Goal: Navigation & Orientation: Find specific page/section

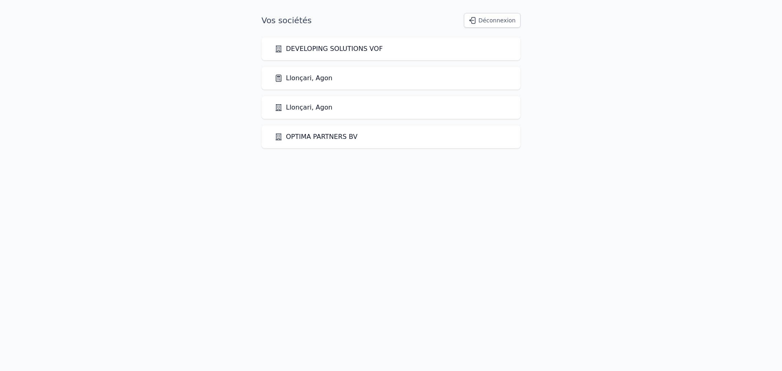
click at [312, 81] on link "Llonçari, Agon" at bounding box center [304, 78] width 58 height 10
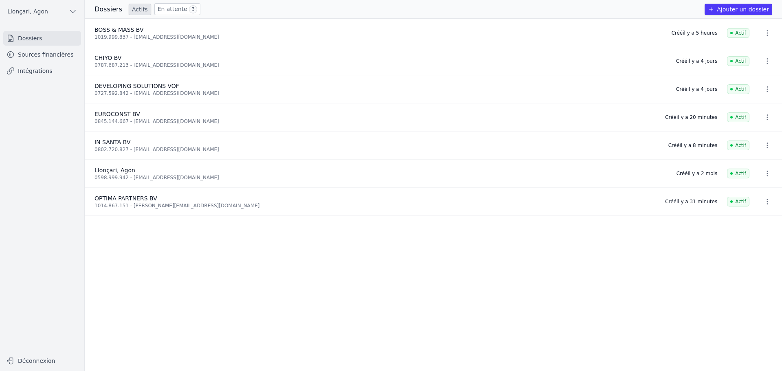
click at [56, 57] on link "Sources financières" at bounding box center [42, 54] width 78 height 15
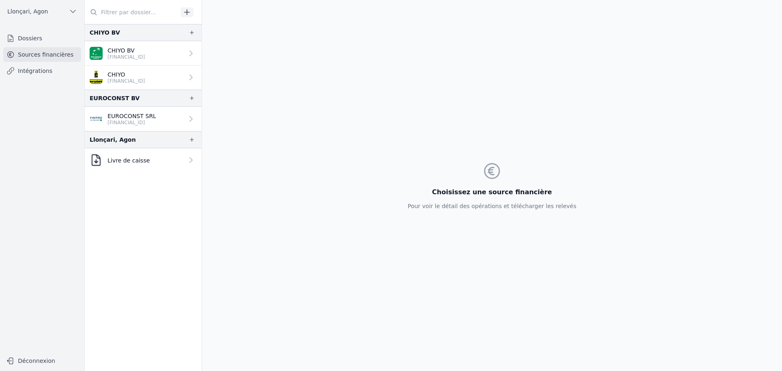
click at [131, 114] on p "EUROCONST SRL" at bounding box center [132, 116] width 48 height 8
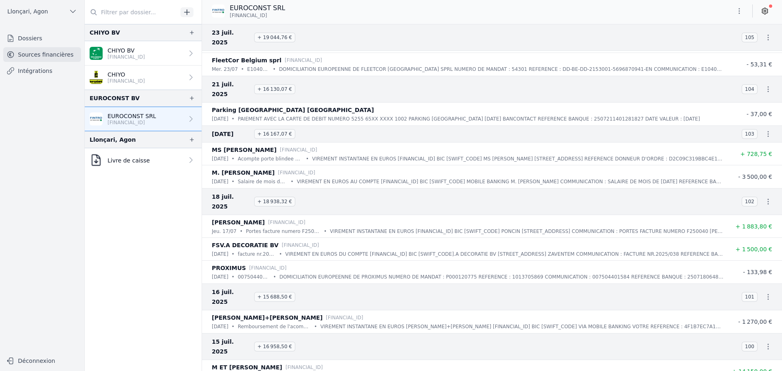
scroll to position [734, 0]
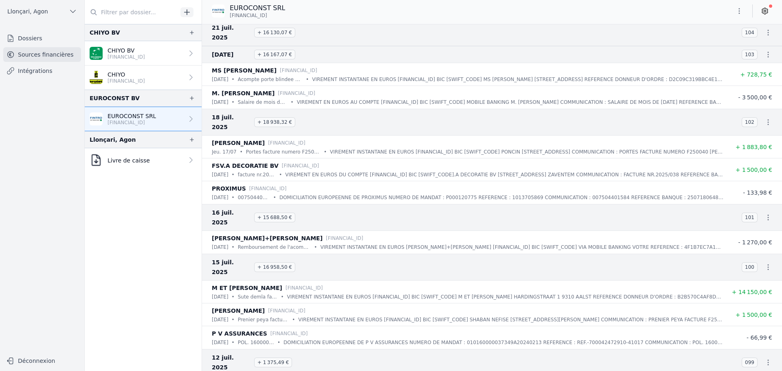
click at [37, 33] on link "Dossiers" at bounding box center [42, 38] width 78 height 15
